Goal: Check status: Check status

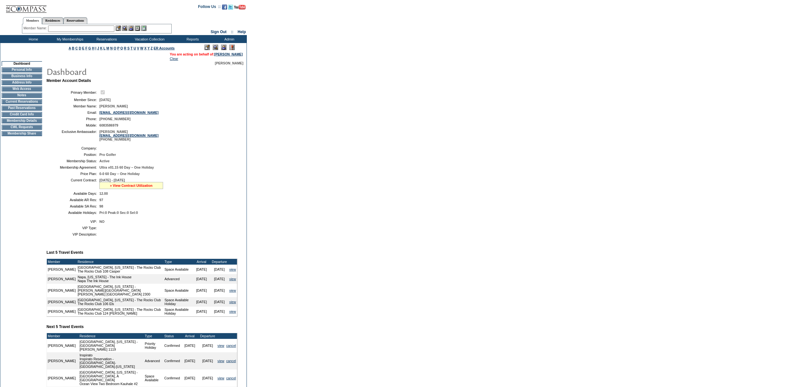
click at [129, 187] on link "» View Contract Utilization" at bounding box center [131, 185] width 43 height 4
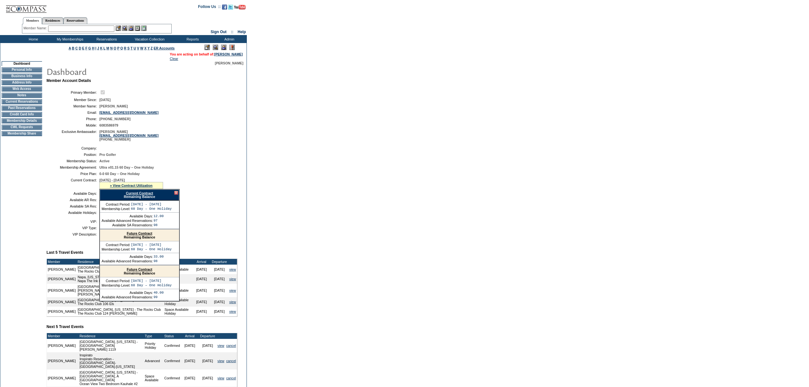
click at [145, 195] on link "Current Contract" at bounding box center [139, 193] width 27 height 4
drag, startPoint x: 141, startPoint y: 207, endPoint x: 143, endPoint y: 204, distance: 3.8
click at [141, 200] on div "Current Contract Remaining Balance" at bounding box center [140, 194] width 80 height 11
click at [145, 195] on link "Current Contract" at bounding box center [139, 193] width 27 height 4
click at [176, 195] on div at bounding box center [176, 193] width 4 height 4
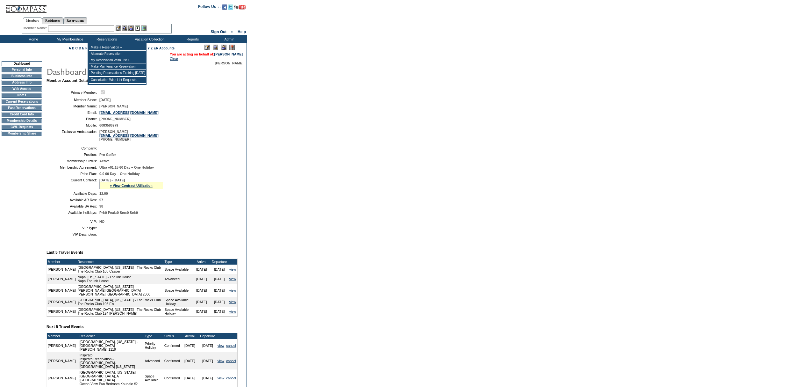
click at [98, 30] on input "text" at bounding box center [81, 28] width 66 height 6
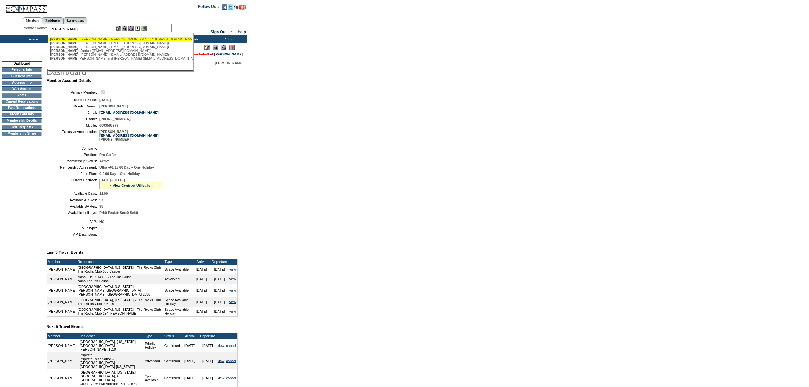
click at [88, 39] on div "[PERSON_NAME] ([PERSON_NAME][EMAIL_ADDRESS][DOMAIN_NAME])" at bounding box center [120, 39] width 140 height 4
type input "[PERSON_NAME] ([PERSON_NAME][EMAIL_ADDRESS][DOMAIN_NAME])"
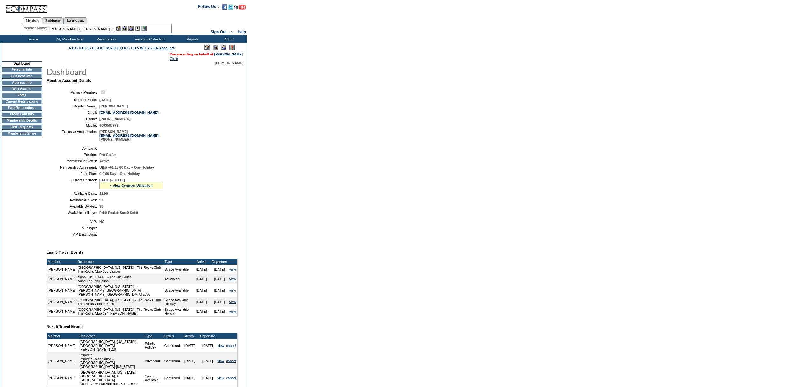
click at [133, 26] on img at bounding box center [130, 27] width 5 height 5
click at [126, 28] on img at bounding box center [124, 27] width 5 height 5
